Goal: Task Accomplishment & Management: Complete application form

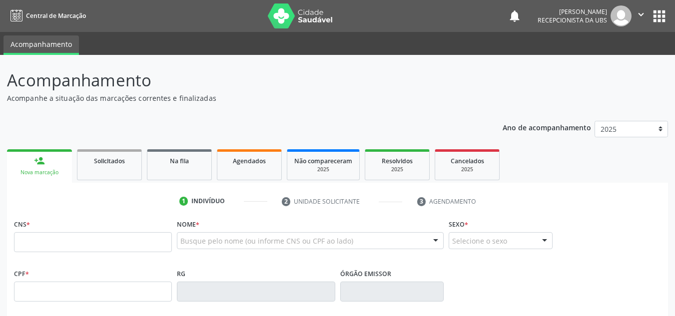
click at [38, 177] on link "person_add Nova marcação" at bounding box center [39, 165] width 65 height 33
click at [21, 242] on input "text" at bounding box center [93, 242] width 158 height 20
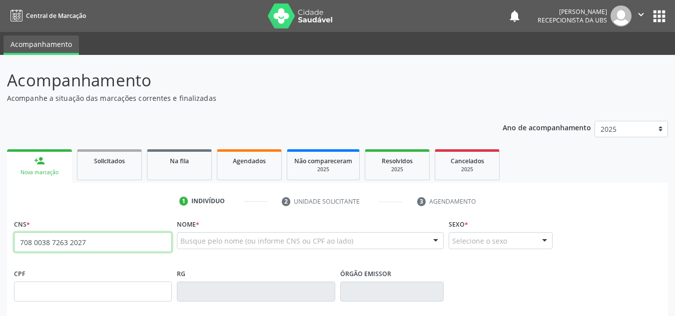
type input "708 0038 7263 2027"
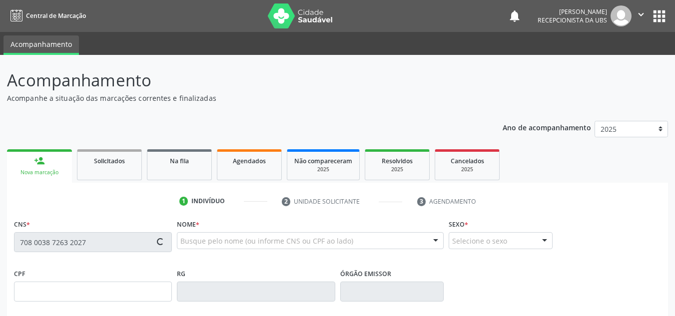
type input "[DATE]"
type input "[PERSON_NAME]"
type input "[PHONE_NUMBER]"
type input "1036"
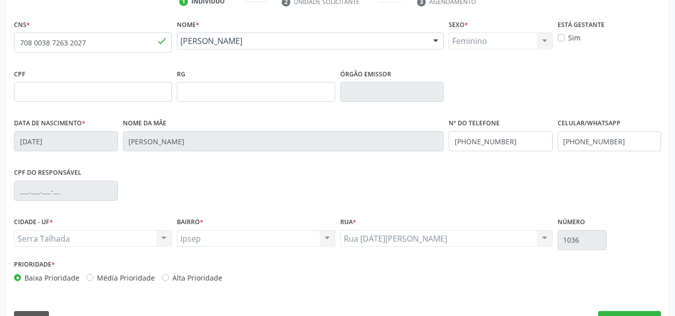
scroll to position [225, 0]
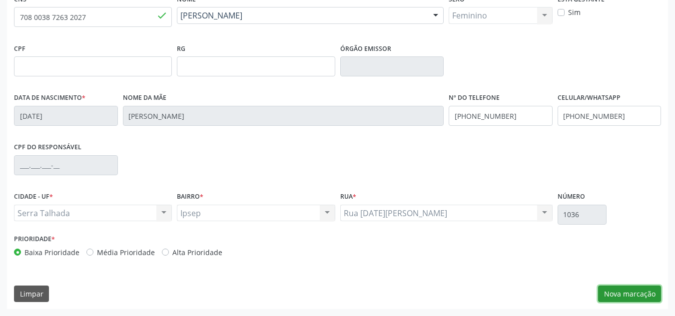
click at [630, 299] on button "Nova marcação" at bounding box center [629, 294] width 63 height 17
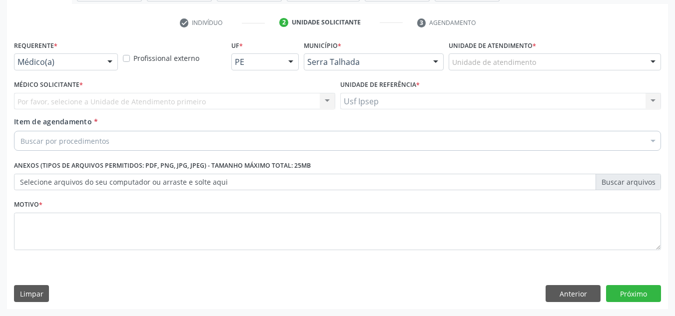
scroll to position [179, 0]
click at [26, 121] on span "Item de agendamento" at bounding box center [53, 121] width 78 height 9
click at [20, 131] on input "Item de agendamento *" at bounding box center [20, 141] width 0 height 20
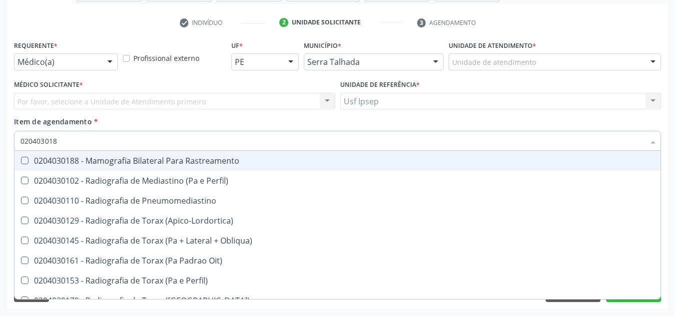
type input "0204030188"
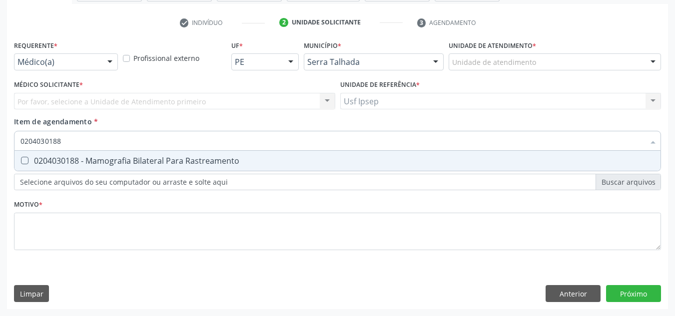
click at [26, 162] on Rastreamento at bounding box center [24, 160] width 7 height 7
click at [21, 162] on Rastreamento "checkbox" at bounding box center [17, 160] width 6 height 6
checkbox Rastreamento "true"
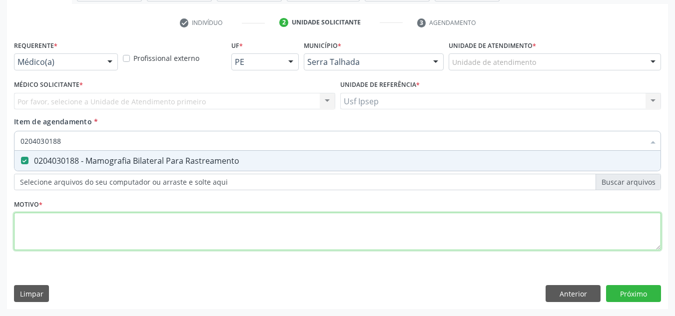
click at [28, 233] on div "Requerente * Médico(a) Médico(a) Enfermeiro(a) Paciente Nenhum resultado encont…" at bounding box center [337, 151] width 647 height 226
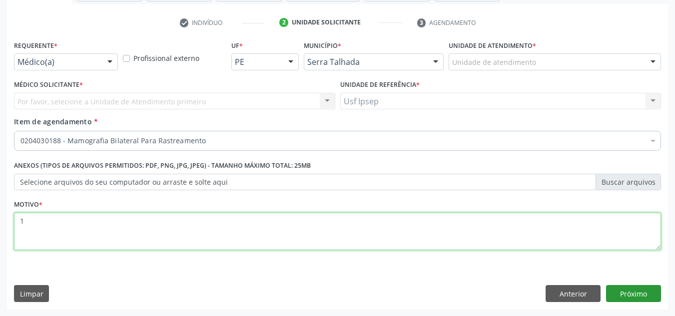
type textarea "1"
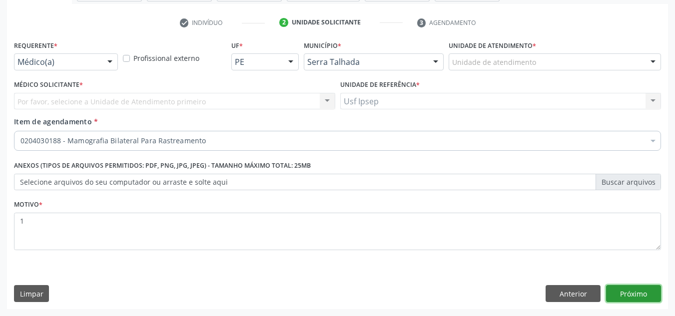
click at [642, 293] on button "Próximo" at bounding box center [633, 293] width 55 height 17
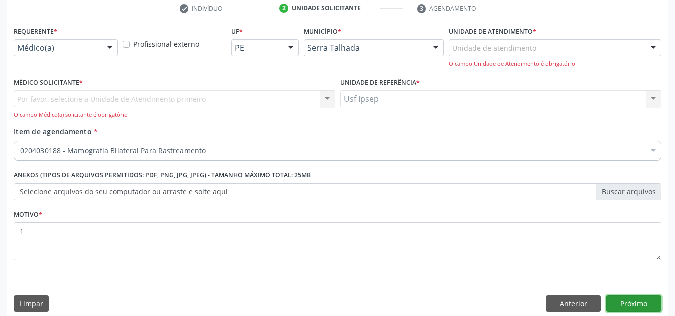
scroll to position [202, 0]
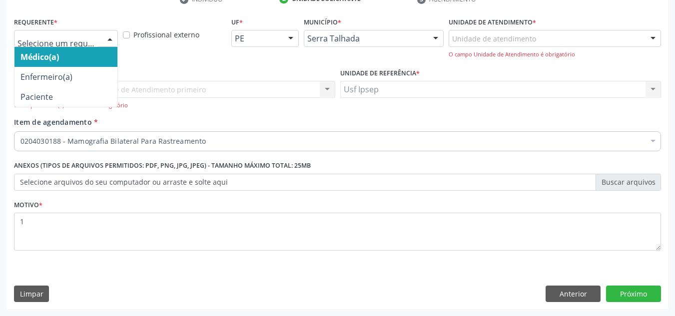
click at [109, 39] on div at bounding box center [109, 38] width 15 height 17
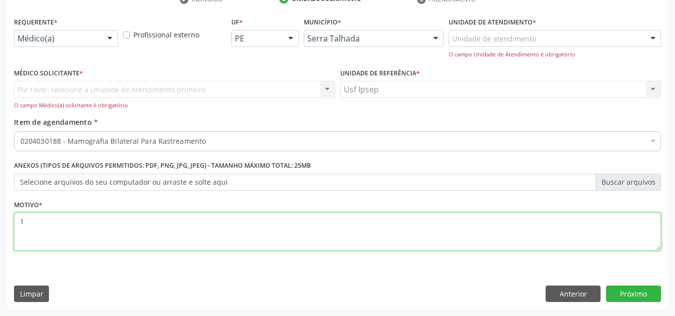
click at [31, 224] on textarea "1" at bounding box center [337, 232] width 647 height 38
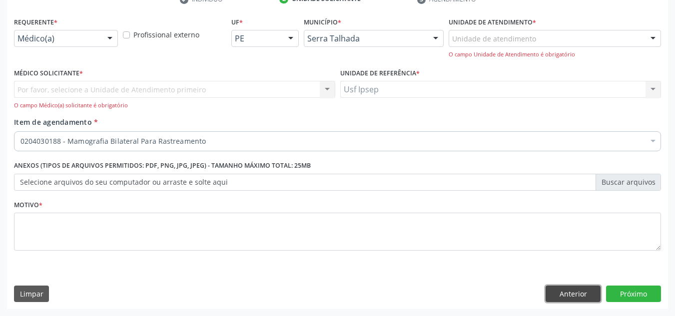
click at [577, 292] on button "Anterior" at bounding box center [573, 294] width 55 height 17
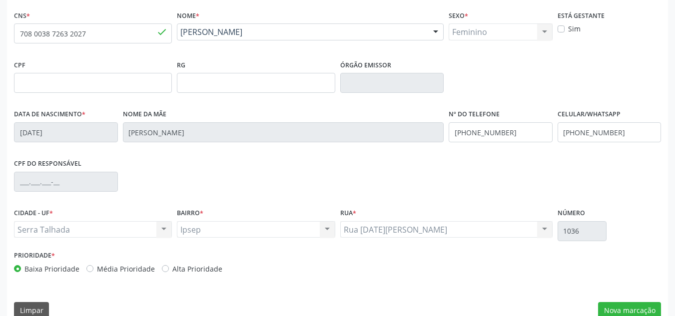
scroll to position [225, 0]
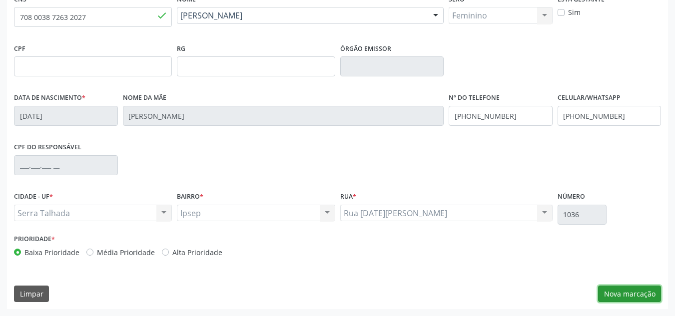
click at [632, 298] on button "Nova marcação" at bounding box center [629, 294] width 63 height 17
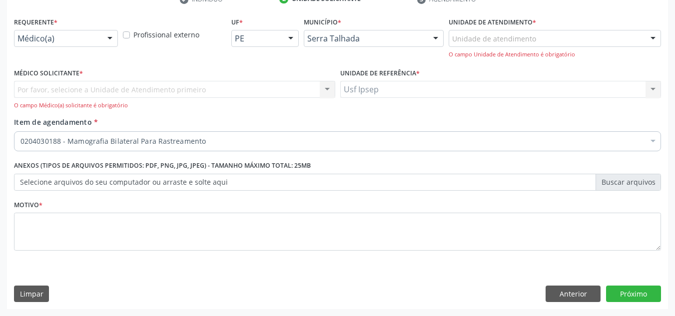
scroll to position [202, 0]
click at [38, 127] on div "Item de agendamento * 0204030188 - Mamografia Bilateral Para Rastreamento Desfa…" at bounding box center [337, 132] width 647 height 31
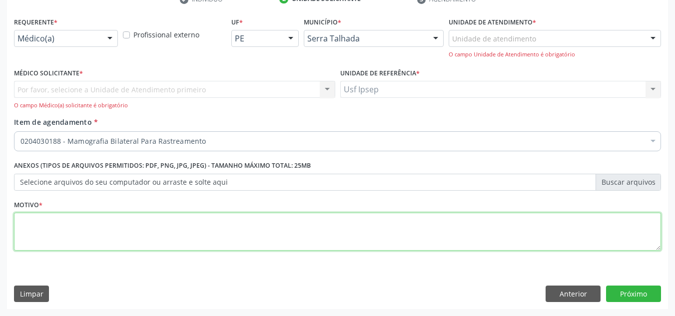
click at [21, 227] on textarea at bounding box center [337, 232] width 647 height 38
type textarea "1"
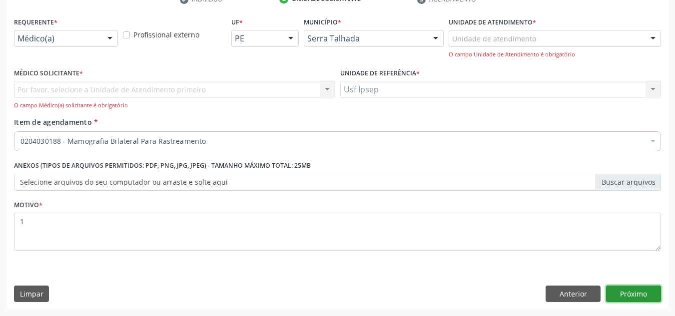
click at [628, 290] on button "Próximo" at bounding box center [633, 294] width 55 height 17
click at [638, 296] on button "Próximo" at bounding box center [633, 294] width 55 height 17
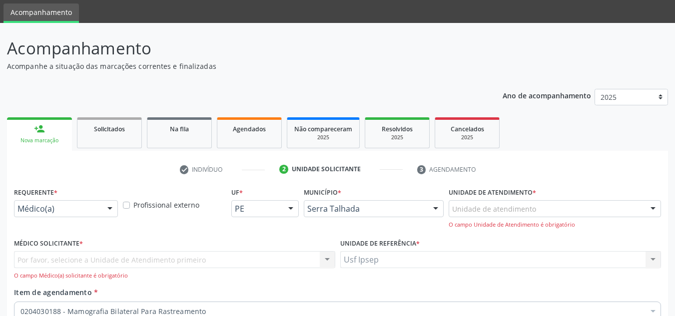
scroll to position [52, 0]
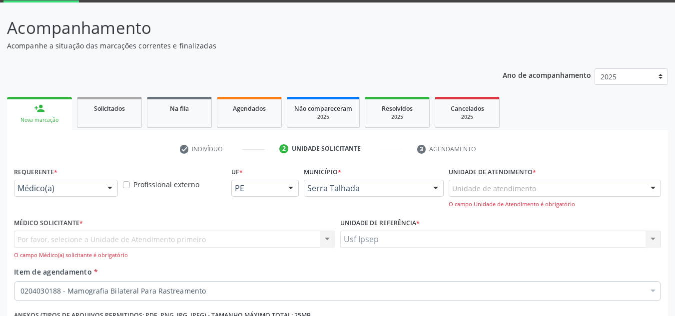
click at [26, 241] on div "Por favor, selecione a Unidade de Atendimento primeiro Nenhum resultado encontr…" at bounding box center [174, 245] width 321 height 28
click at [41, 119] on div "Nova marcação" at bounding box center [39, 119] width 51 height 7
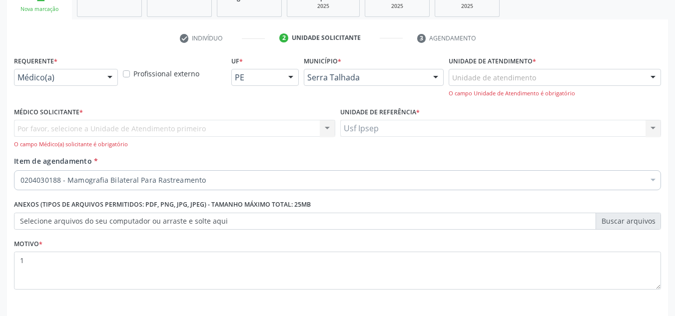
scroll to position [202, 0]
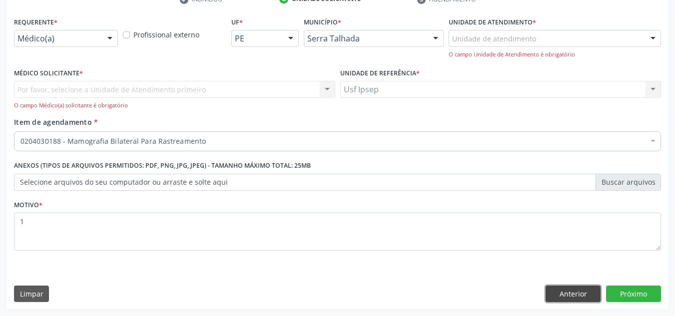
click at [567, 298] on button "Anterior" at bounding box center [573, 294] width 55 height 17
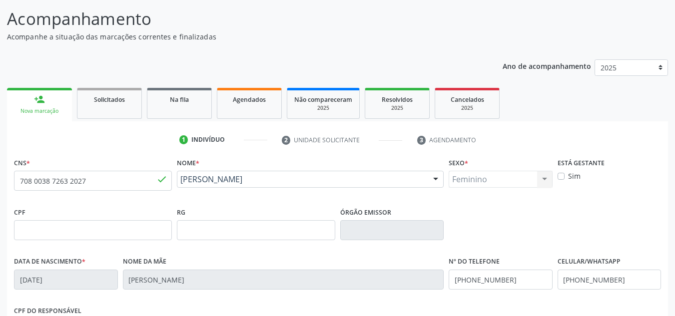
scroll to position [52, 0]
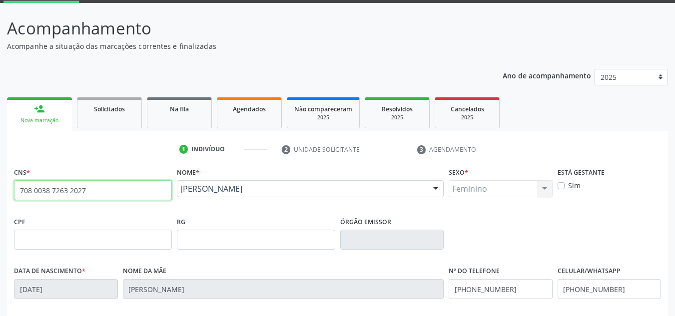
click at [85, 190] on input "708 0038 7263 2027" at bounding box center [93, 190] width 158 height 20
type input "7"
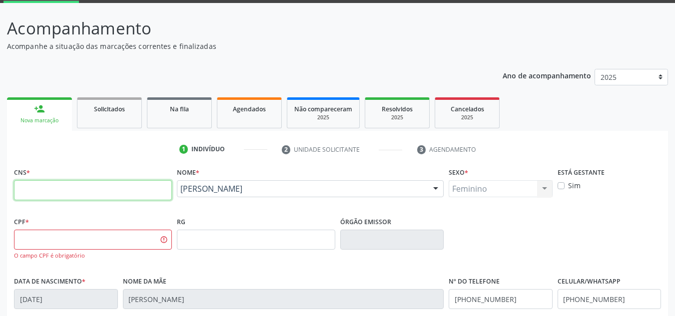
type input "7"
click at [17, 187] on input "text" at bounding box center [93, 190] width 158 height 20
click at [161, 206] on fieldset "CNS *" at bounding box center [93, 186] width 158 height 42
click at [84, 269] on div "CPF * O campo CPF é obrigatório" at bounding box center [92, 243] width 163 height 59
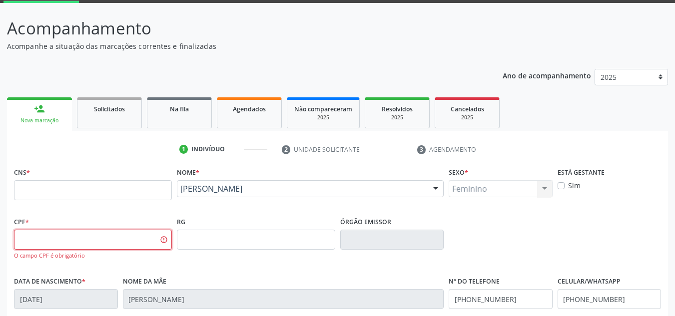
click at [161, 234] on input "text" at bounding box center [93, 240] width 158 height 20
click at [34, 118] on div "Nova marcação" at bounding box center [39, 120] width 51 height 7
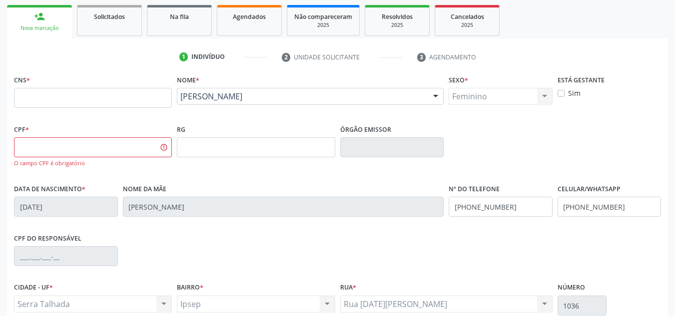
scroll to position [152, 0]
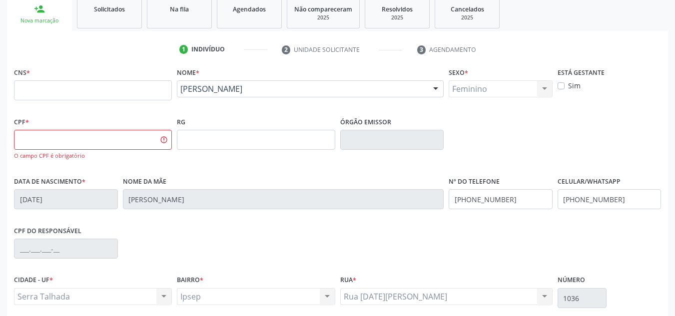
click at [213, 168] on div "RG" at bounding box center [255, 143] width 163 height 59
click at [163, 142] on input "text" at bounding box center [93, 140] width 158 height 20
click at [0, 150] on div "Acompanhamento Acompanhe a situação das marcações correntes e finalizadas Relat…" at bounding box center [337, 151] width 675 height 497
click at [16, 88] on input "text" at bounding box center [93, 90] width 158 height 20
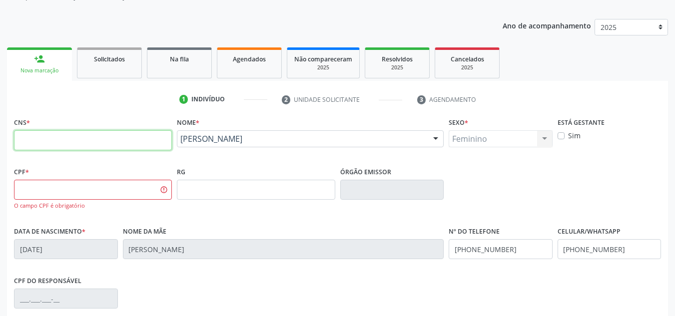
click at [19, 139] on input "text" at bounding box center [93, 140] width 158 height 20
click at [141, 104] on ul "1 Indivíduo 2 Unidade solicitante 3 Agendamento" at bounding box center [337, 99] width 661 height 16
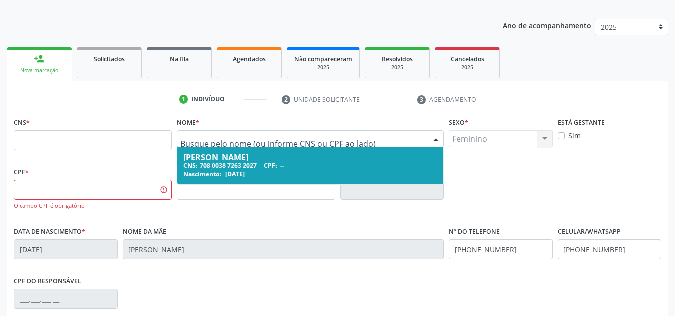
click at [205, 158] on div "[PERSON_NAME]" at bounding box center [310, 157] width 254 height 8
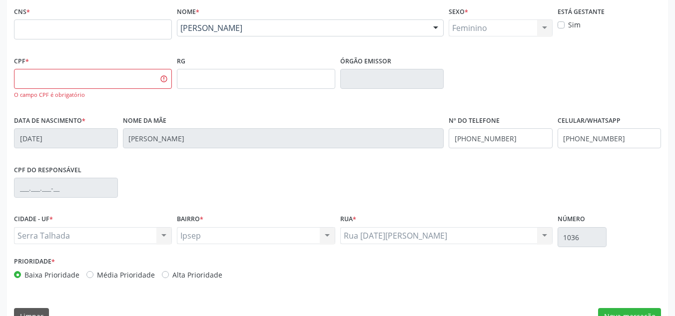
scroll to position [235, 0]
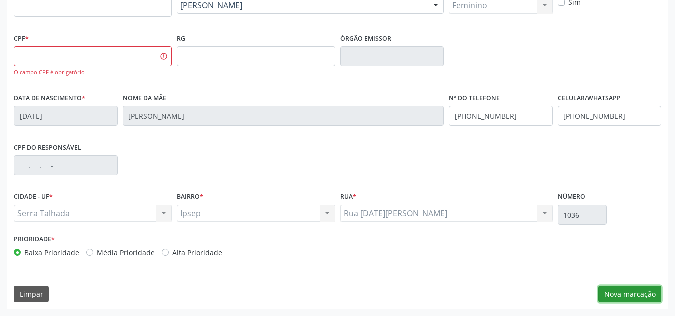
click at [626, 289] on button "Nova marcação" at bounding box center [629, 294] width 63 height 17
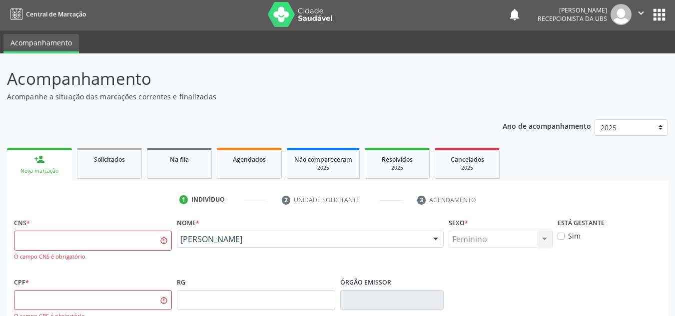
scroll to position [0, 0]
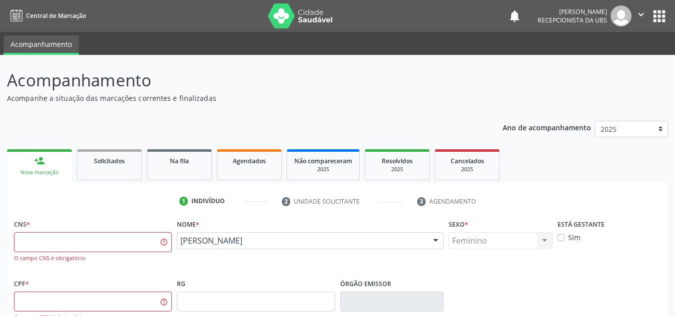
click at [43, 173] on div "Nova marcação" at bounding box center [39, 172] width 51 height 7
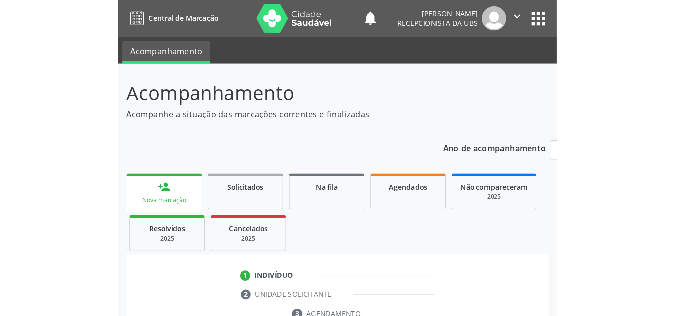
scroll to position [8, 0]
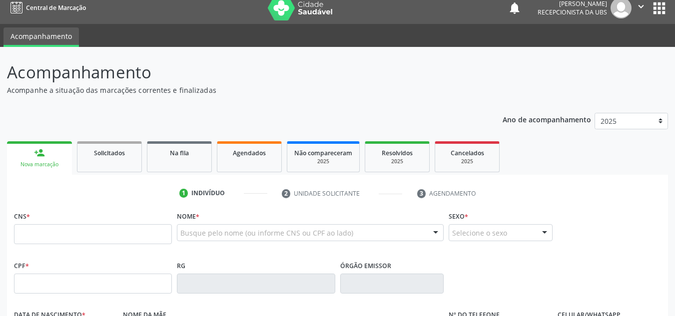
click at [32, 165] on div "Nova marcação" at bounding box center [39, 164] width 51 height 7
click at [17, 231] on input "text" at bounding box center [93, 234] width 158 height 20
click at [80, 233] on input "text" at bounding box center [93, 234] width 158 height 20
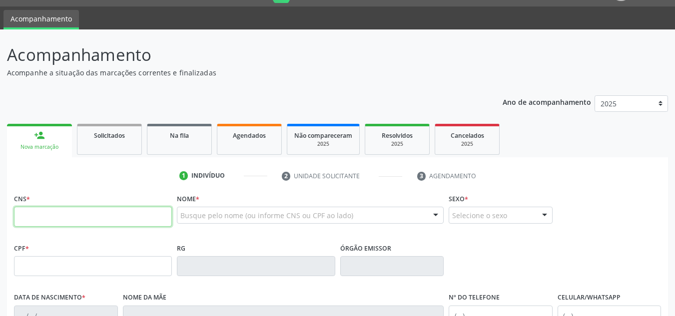
scroll to position [0, 0]
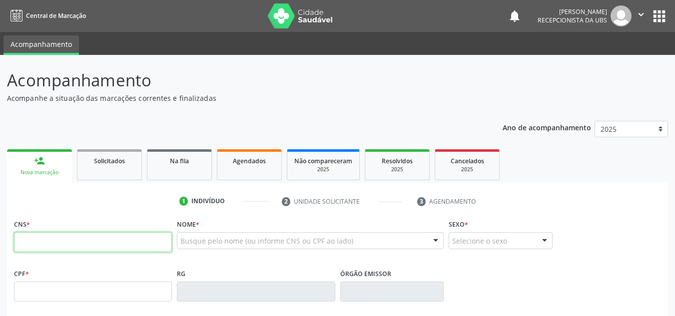
click at [25, 238] on input "text" at bounding box center [93, 242] width 158 height 20
click at [21, 240] on input "text" at bounding box center [93, 242] width 158 height 20
type input "708 0038 7263 2027"
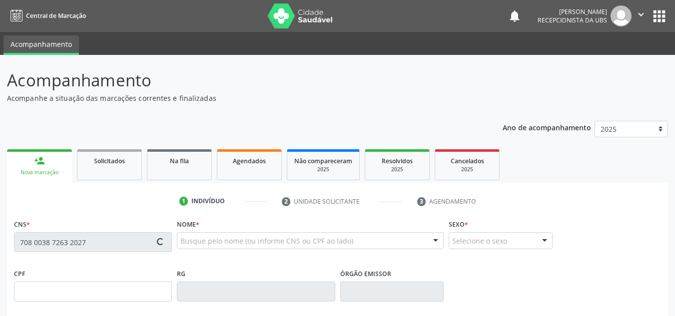
type input "[DATE]"
type input "[PERSON_NAME]"
type input "[PHONE_NUMBER]"
type input "1036"
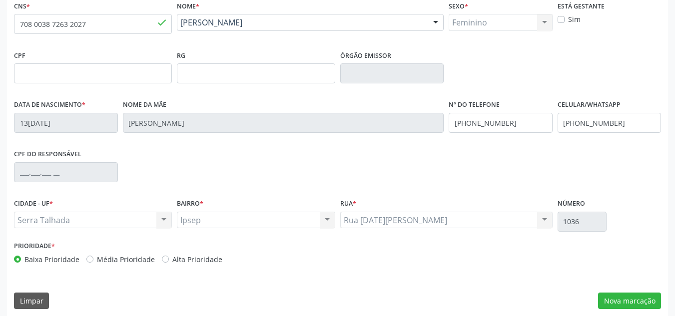
scroll to position [225, 0]
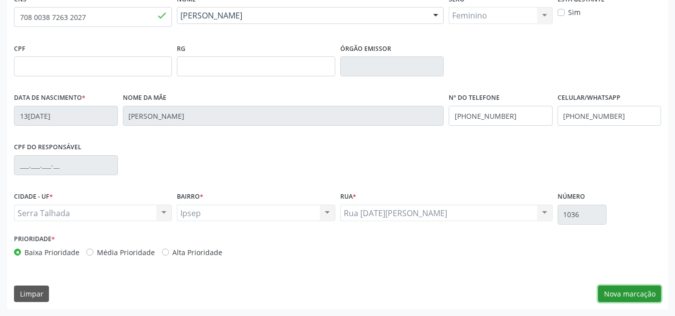
click at [377, 272] on button "Nova marcação" at bounding box center [629, 294] width 63 height 17
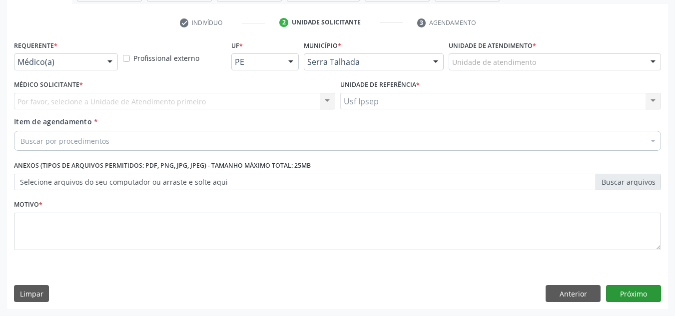
scroll to position [179, 0]
click at [110, 63] on div at bounding box center [109, 62] width 15 height 17
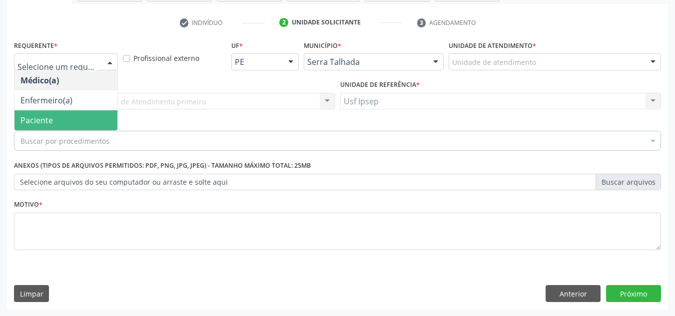
click at [60, 121] on span "Paciente" at bounding box center [65, 120] width 103 height 20
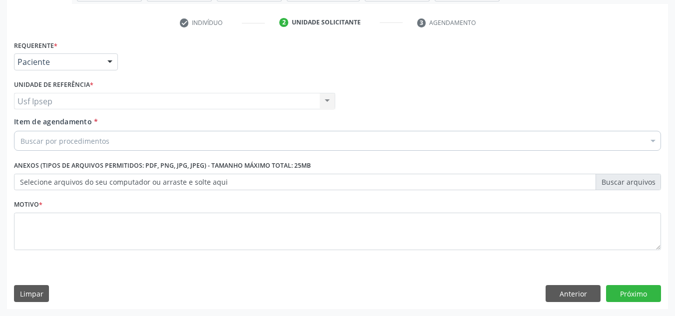
click at [57, 122] on span "Item de agendamento" at bounding box center [53, 121] width 78 height 9
click at [20, 131] on input "Item de agendamento *" at bounding box center [20, 141] width 0 height 20
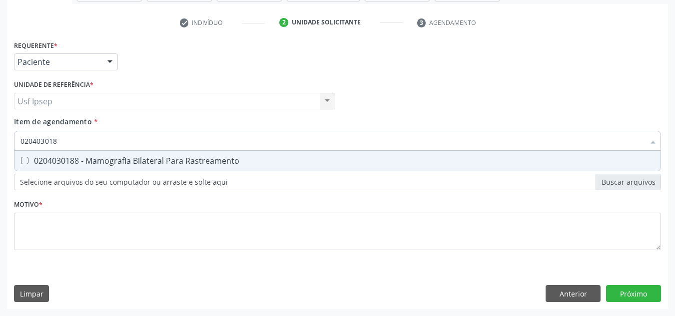
type input "0204030188"
click at [24, 158] on Rastreamento at bounding box center [24, 160] width 7 height 7
click at [21, 158] on Rastreamento "checkbox" at bounding box center [17, 160] width 6 height 6
checkbox Rastreamento "true"
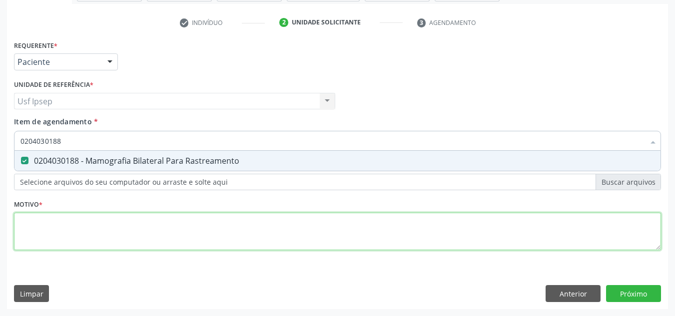
click at [29, 237] on div "Requerente * Paciente Médico(a) Enfermeiro(a) Paciente Nenhum resultado encontr…" at bounding box center [337, 151] width 647 height 226
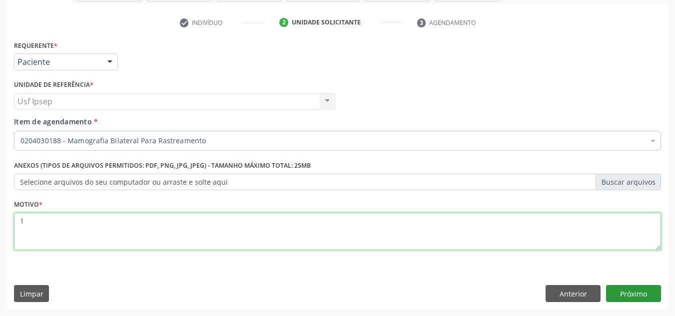
type textarea "1"
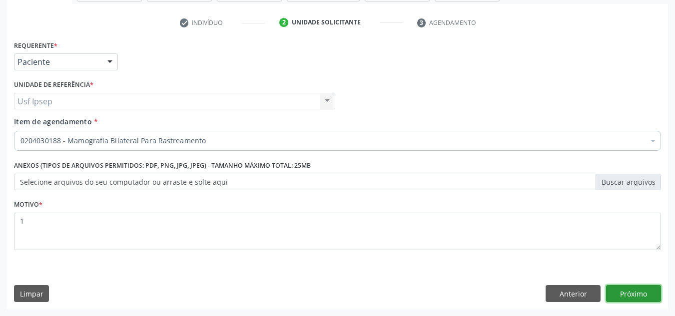
click at [377, 272] on button "Próximo" at bounding box center [633, 293] width 55 height 17
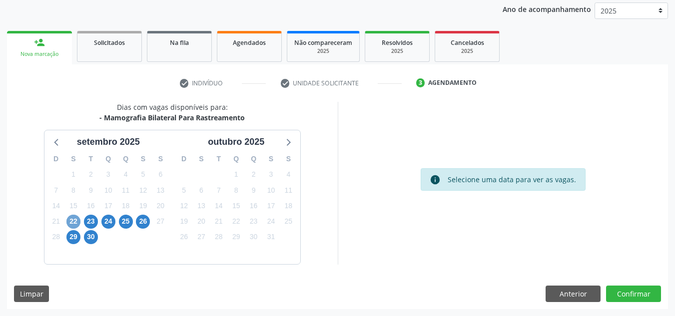
click at [72, 223] on span "22" at bounding box center [73, 222] width 14 height 14
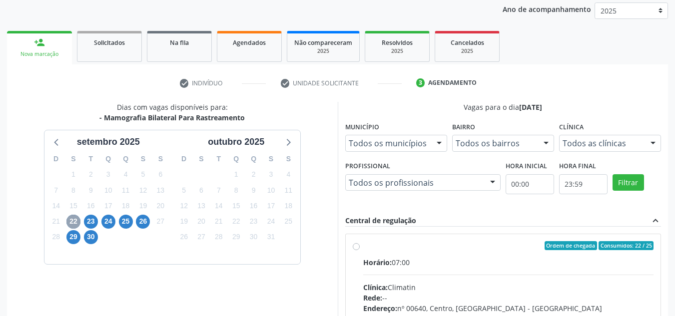
scroll to position [168, 0]
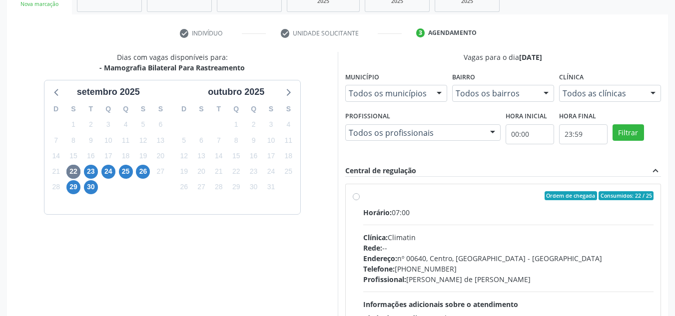
click at [363, 199] on label "Ordem de chegada Consumidos: 22 / 25 Horário: 07:00 Clínica: Climatin Rede: -- …" at bounding box center [508, 267] width 291 height 153
click at [355, 199] on input "Ordem de chegada Consumidos: 22 / 25 Horário: 07:00 Clínica: Climatin Rede: -- …" at bounding box center [356, 195] width 7 height 9
radio input "true"
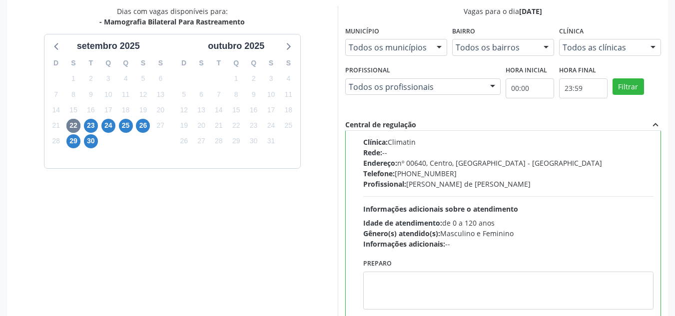
scroll to position [281, 0]
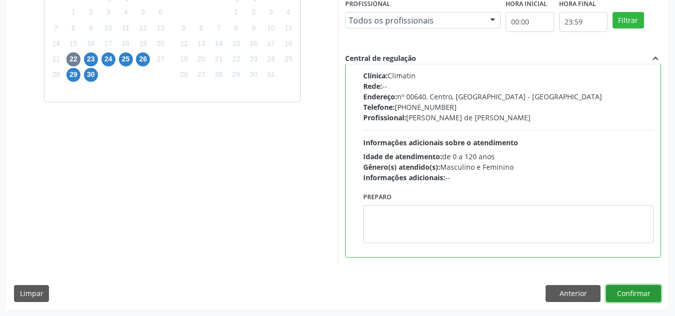
click at [377, 272] on button "Confirmar" at bounding box center [633, 293] width 55 height 17
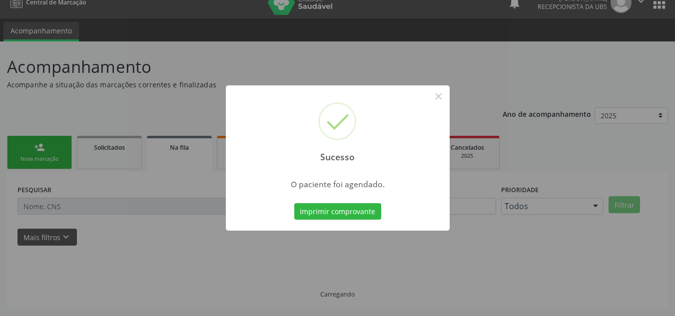
scroll to position [13, 0]
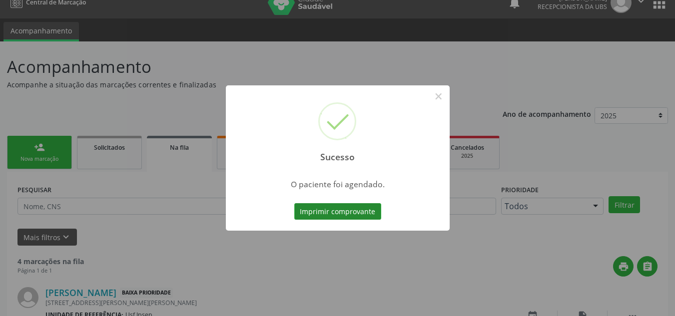
click at [311, 211] on button "Imprimir comprovante" at bounding box center [337, 211] width 87 height 17
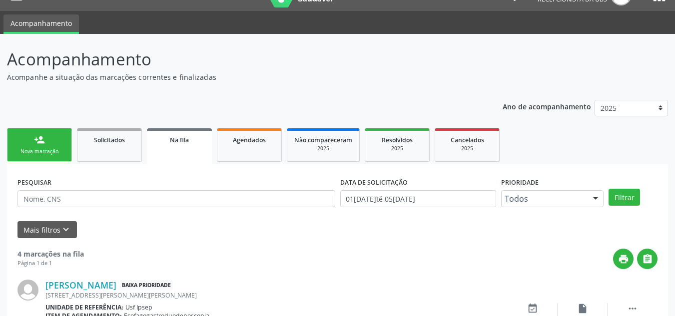
scroll to position [0, 0]
